Goal: Information Seeking & Learning: Learn about a topic

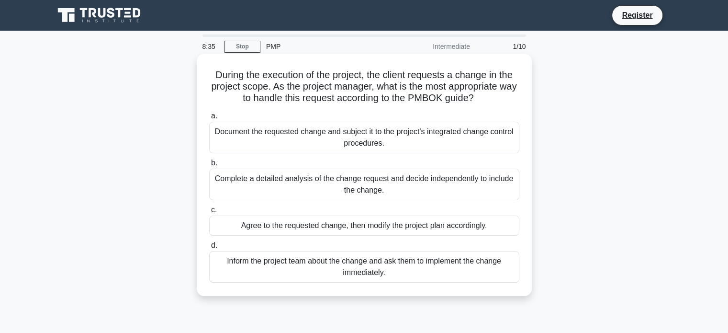
click at [383, 144] on div "Document the requested change and subject it to the project's integrated change…" at bounding box center [364, 138] width 310 height 32
click at [209, 119] on input "a. Document the requested change and subject it to the project's integrated cha…" at bounding box center [209, 116] width 0 height 6
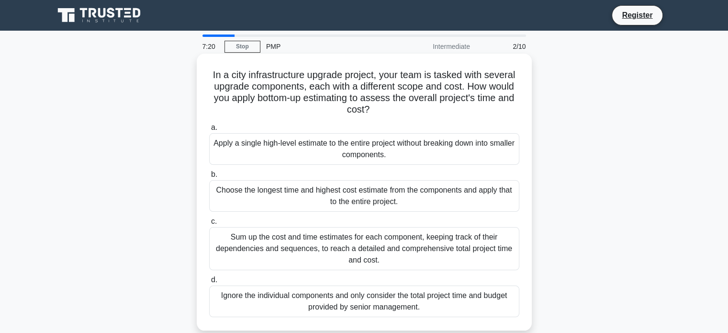
click at [400, 255] on div "Sum up the cost and time estimates for each component, keeping track of their d…" at bounding box center [364, 248] width 310 height 43
click at [209, 225] on input "c. Sum up the cost and time estimates for each component, keeping track of thei…" at bounding box center [209, 221] width 0 height 6
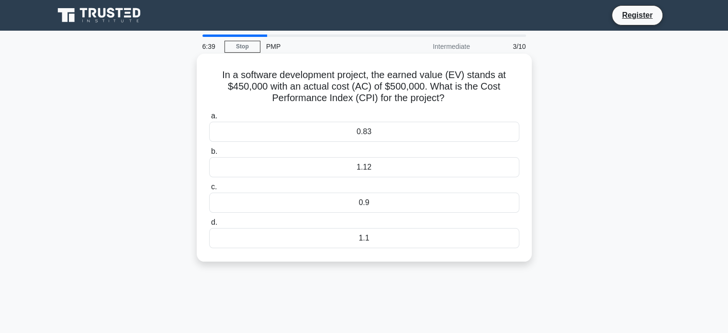
click at [390, 204] on div "0.9" at bounding box center [364, 202] width 310 height 20
click at [209, 190] on input "c. 0.9" at bounding box center [209, 187] width 0 height 6
